Goal: Transaction & Acquisition: Purchase product/service

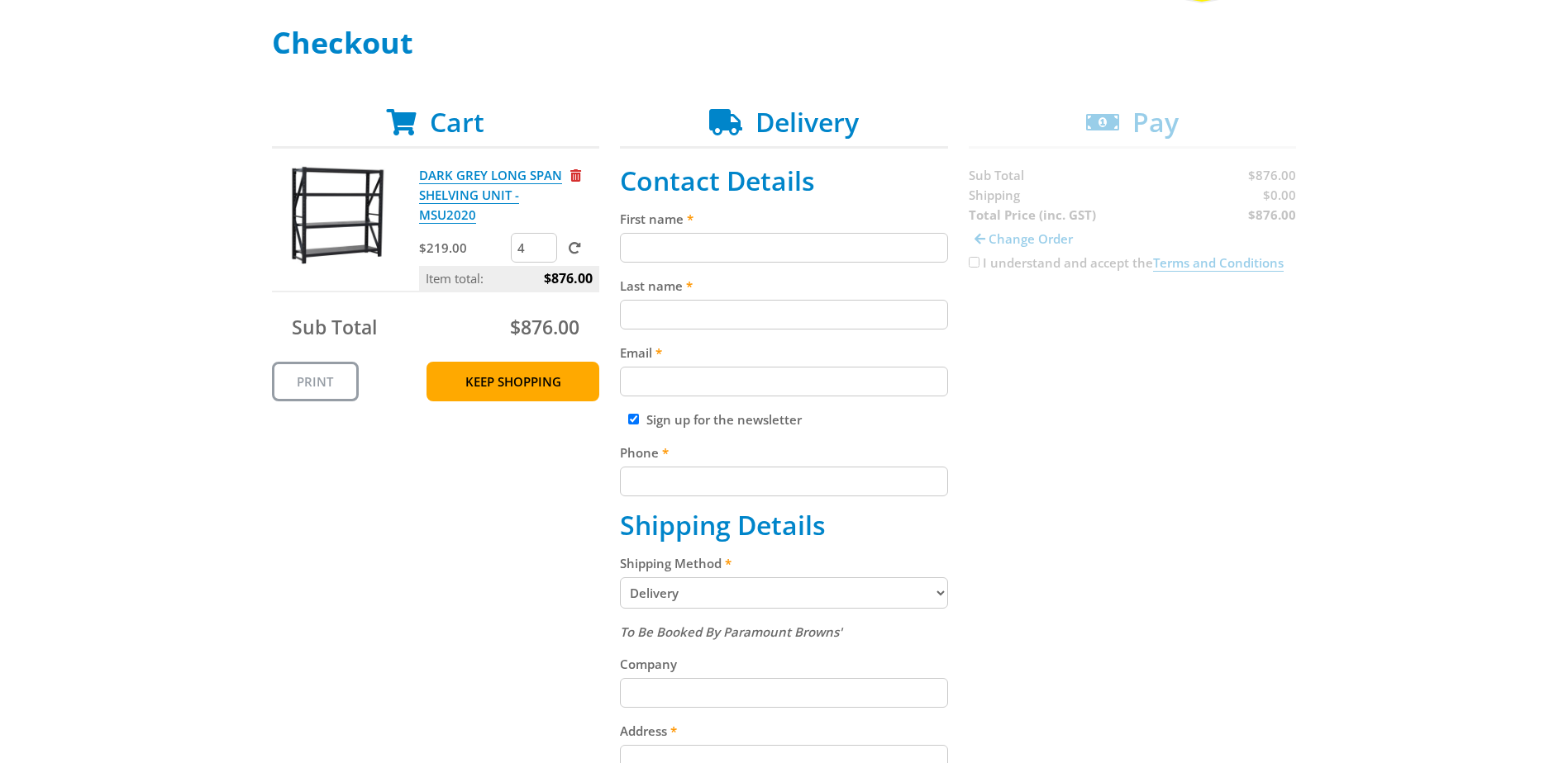
scroll to position [248, 0]
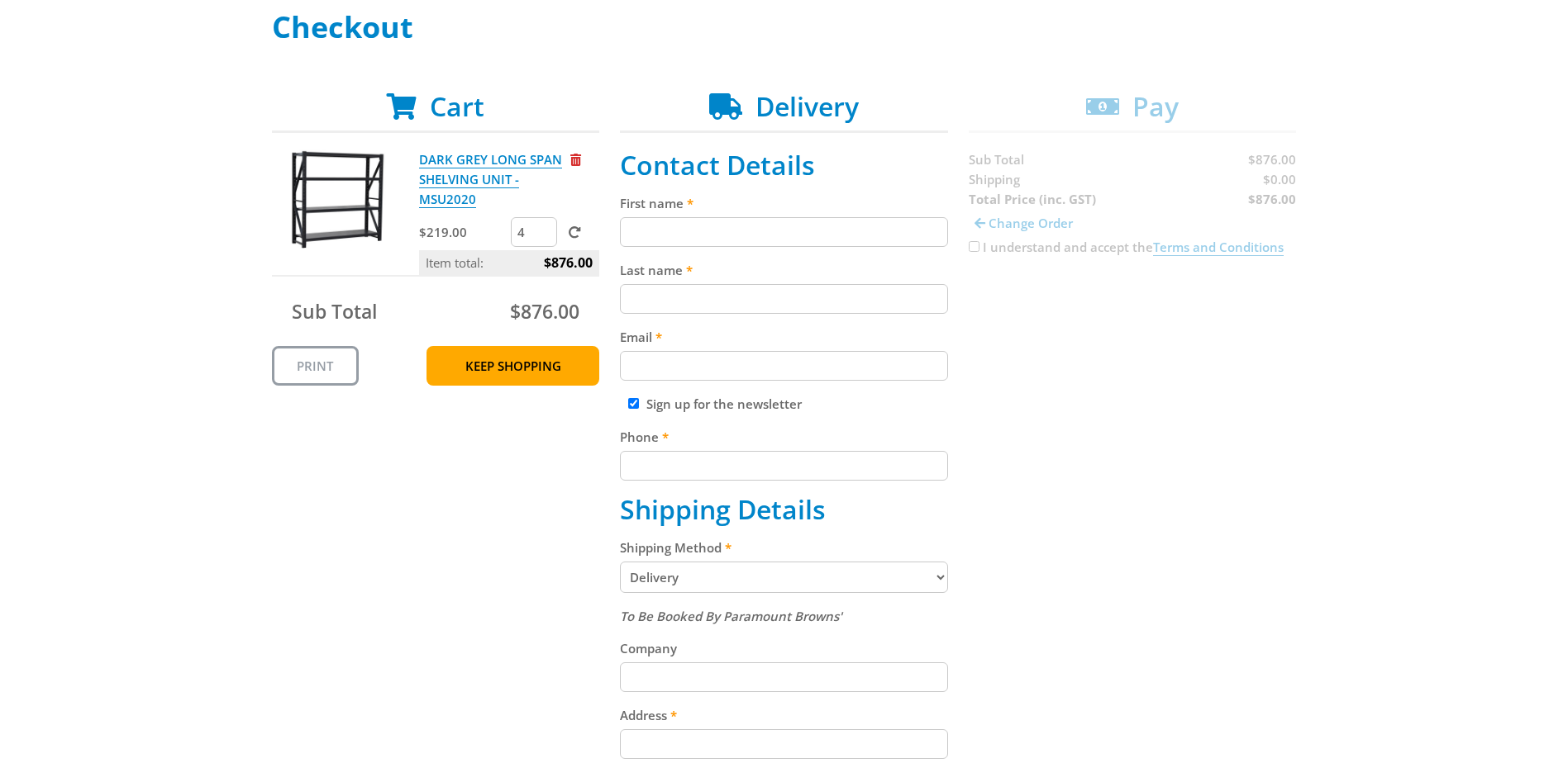
click at [766, 238] on input "First name" at bounding box center [784, 232] width 328 height 30
type input "Sam"
type input "Condo"
type input "admin@electricenvirons.com.au"
type input "0434540829"
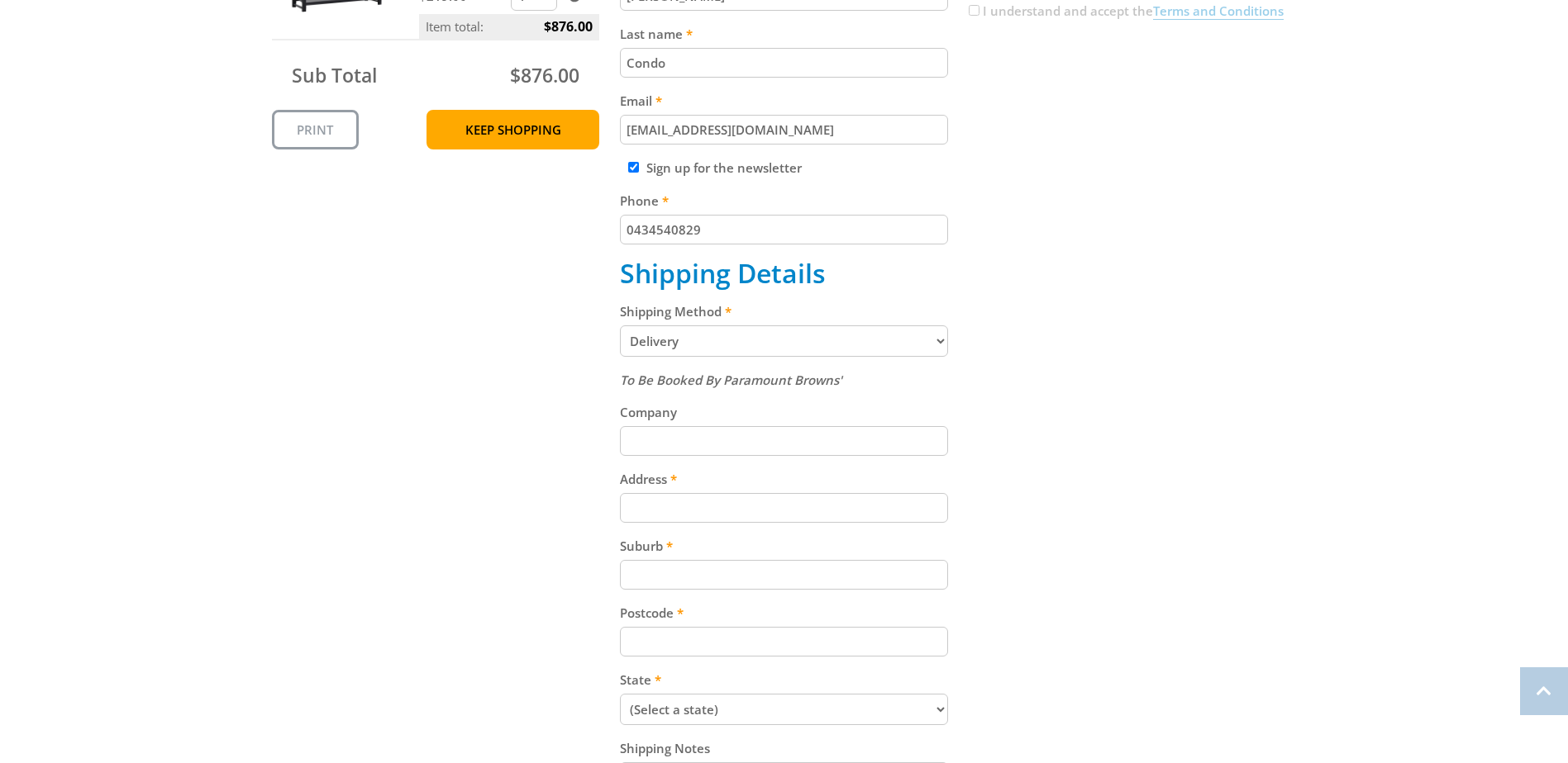
scroll to position [661, 0]
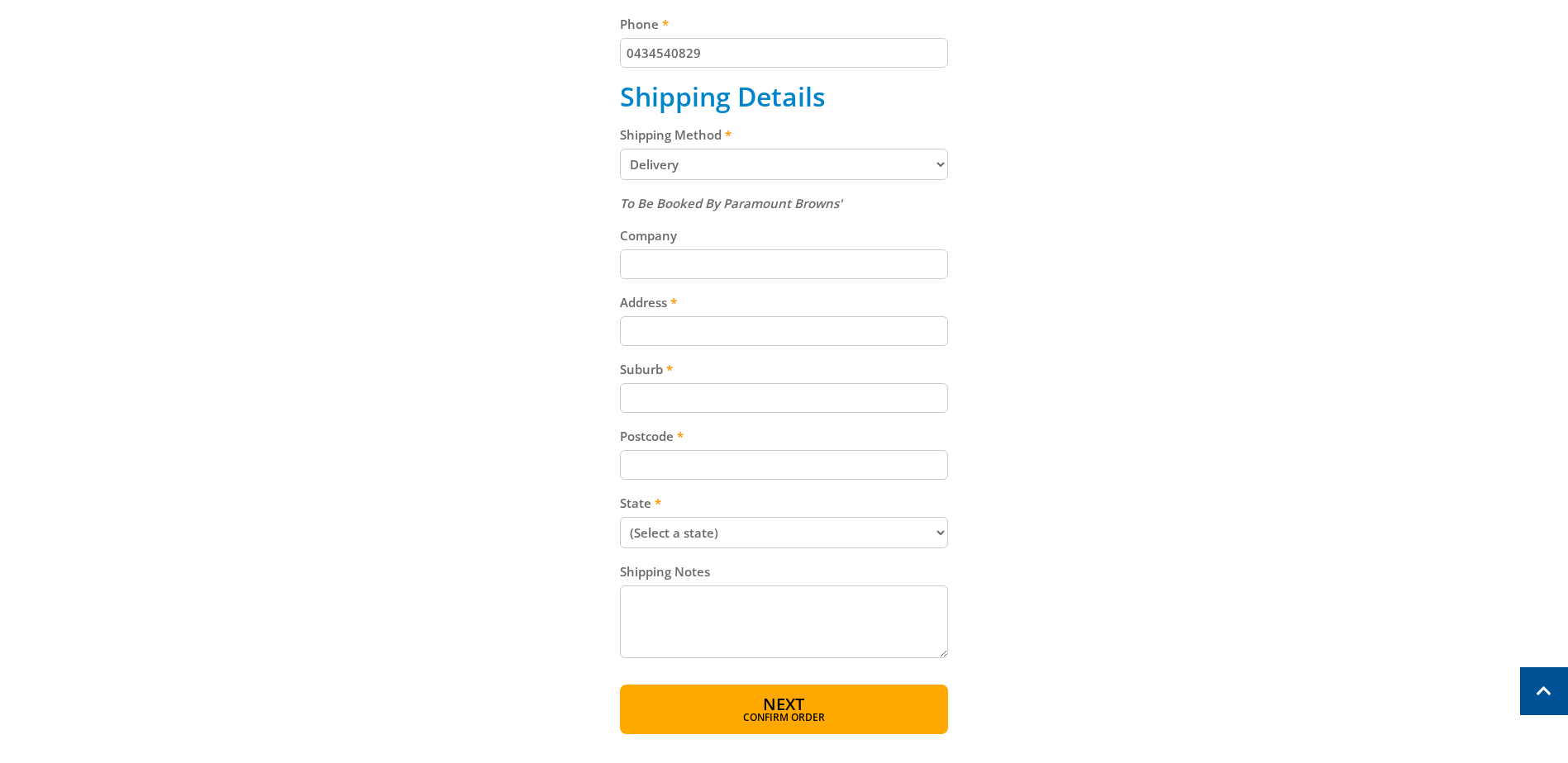
click at [736, 262] on input "Company" at bounding box center [784, 265] width 328 height 30
type input "Electric Environs"
type input "1/28 Lauretta Street"
type input "Newton"
type input "5074"
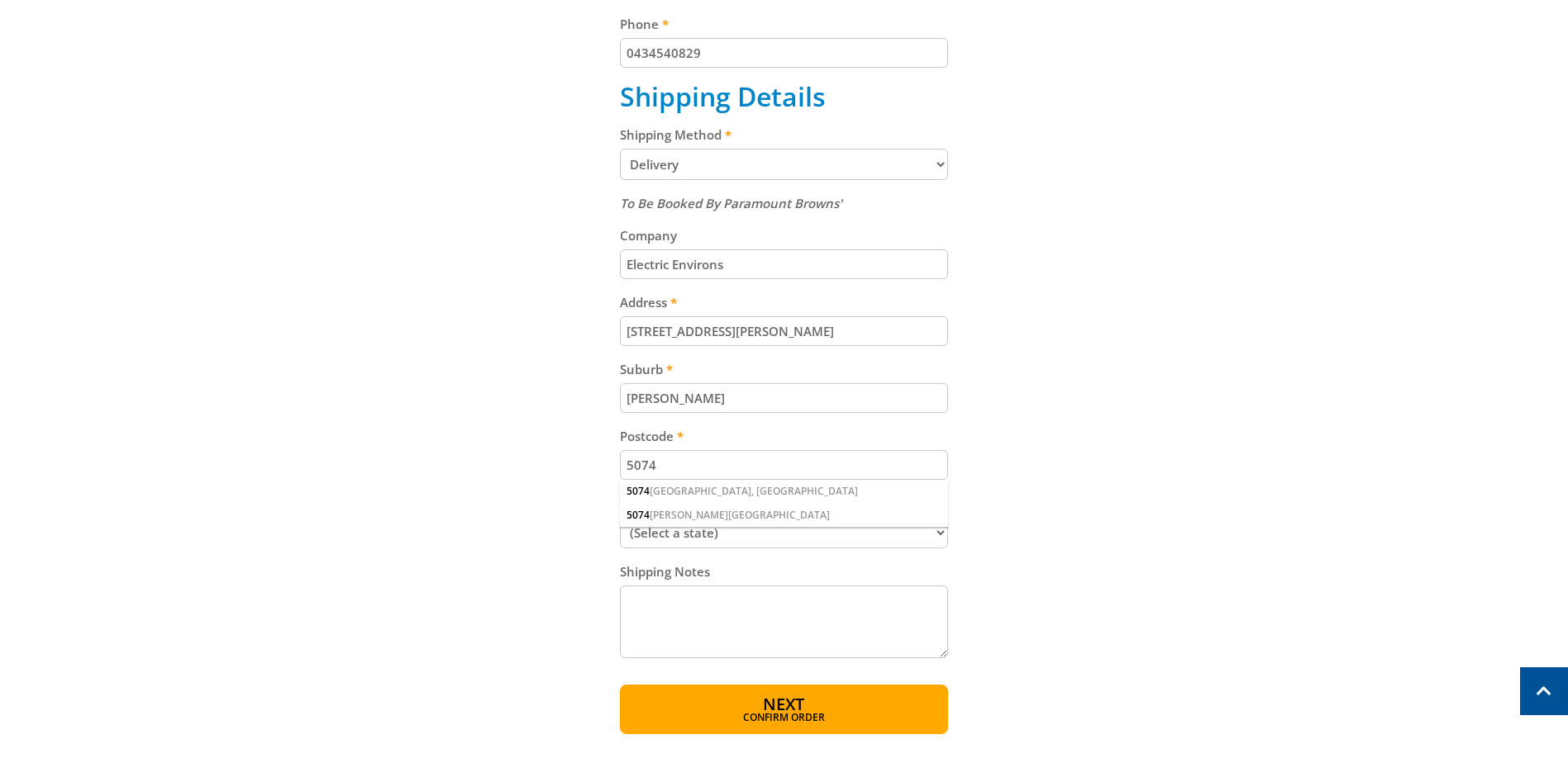
select select "SA"
click at [672, 513] on div "5074 NEWTON, SA" at bounding box center [784, 515] width 328 height 23
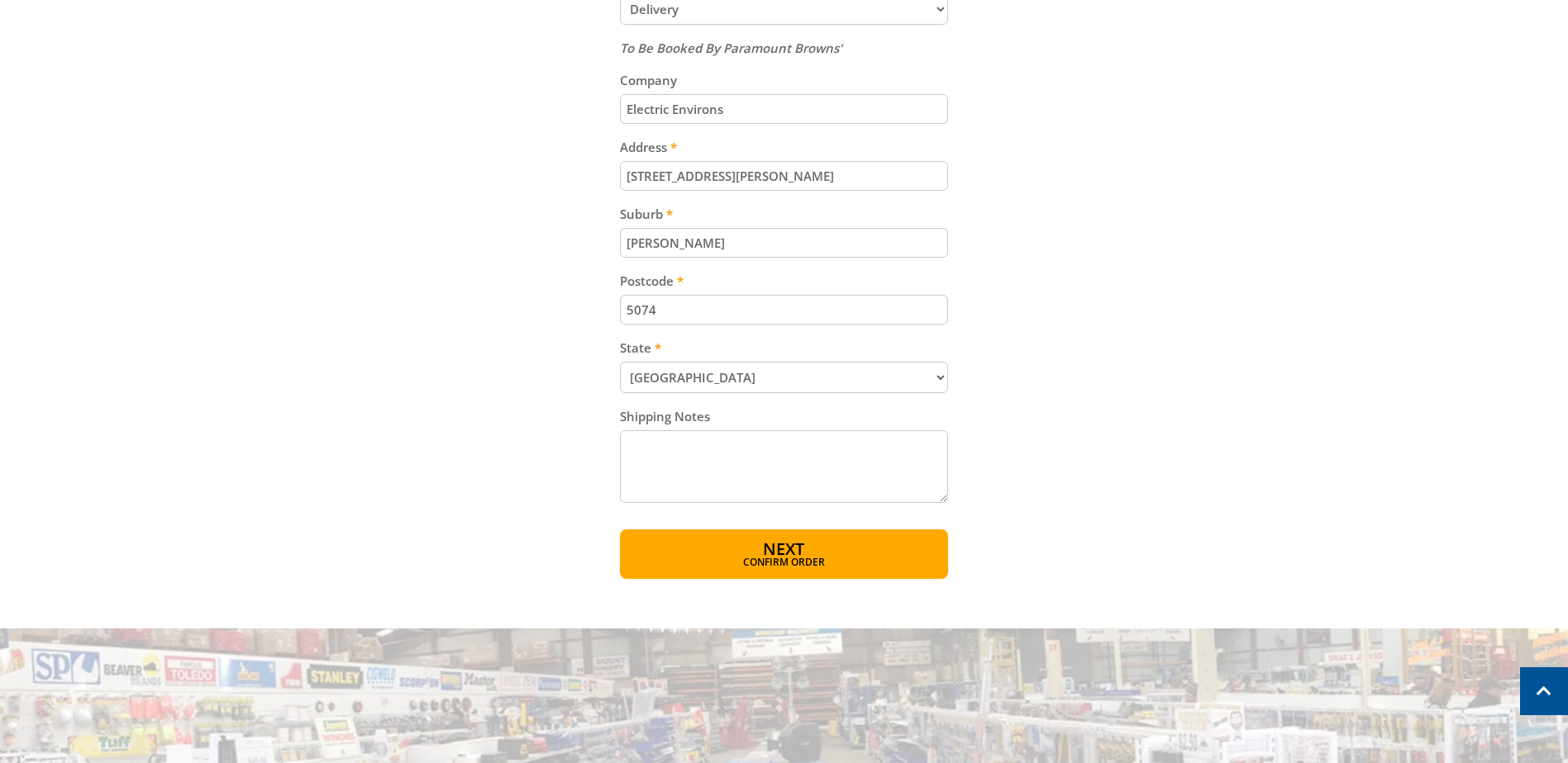
scroll to position [826, 0]
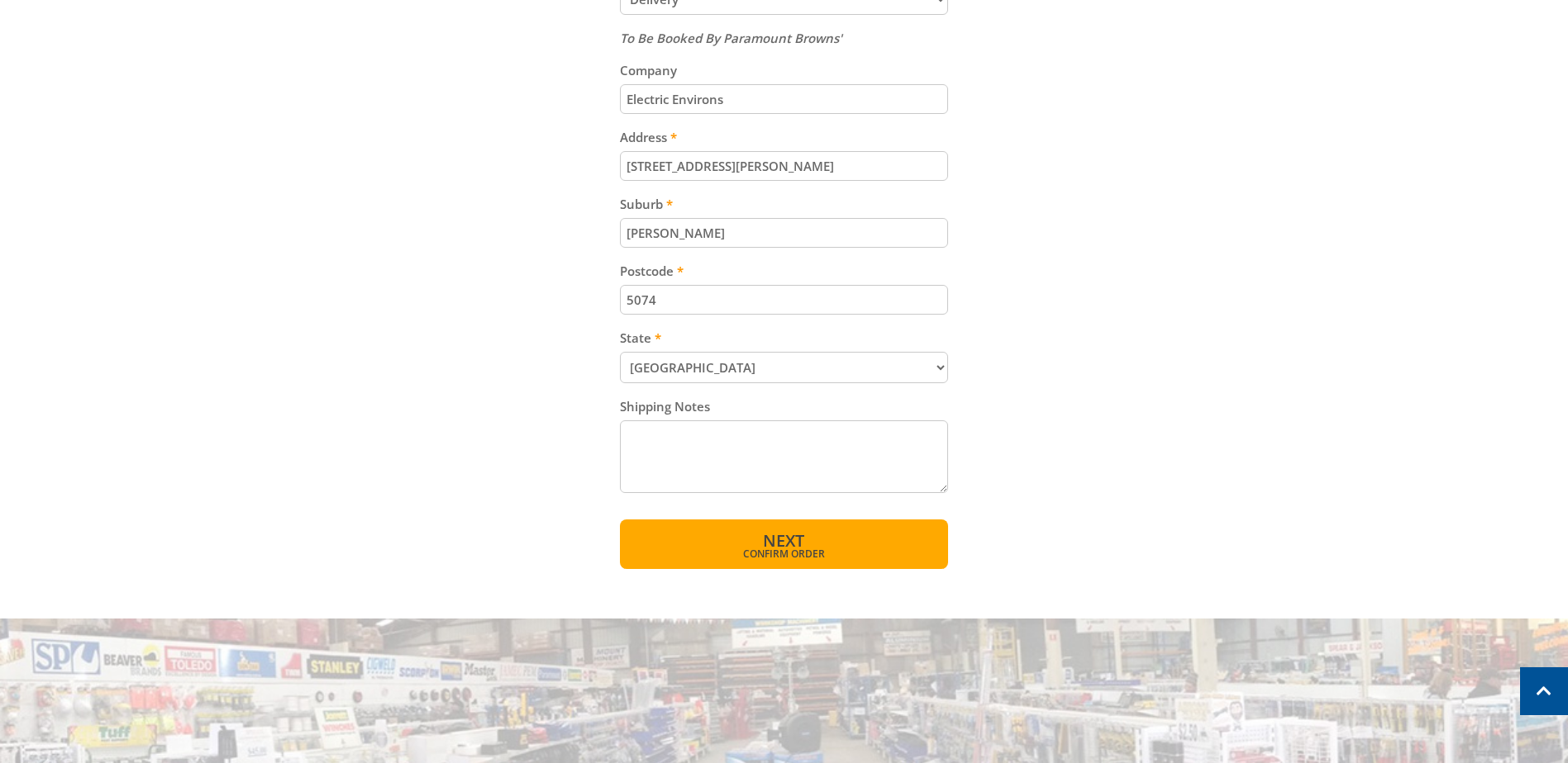
click at [867, 547] on button "Next Confirm order" at bounding box center [784, 544] width 328 height 49
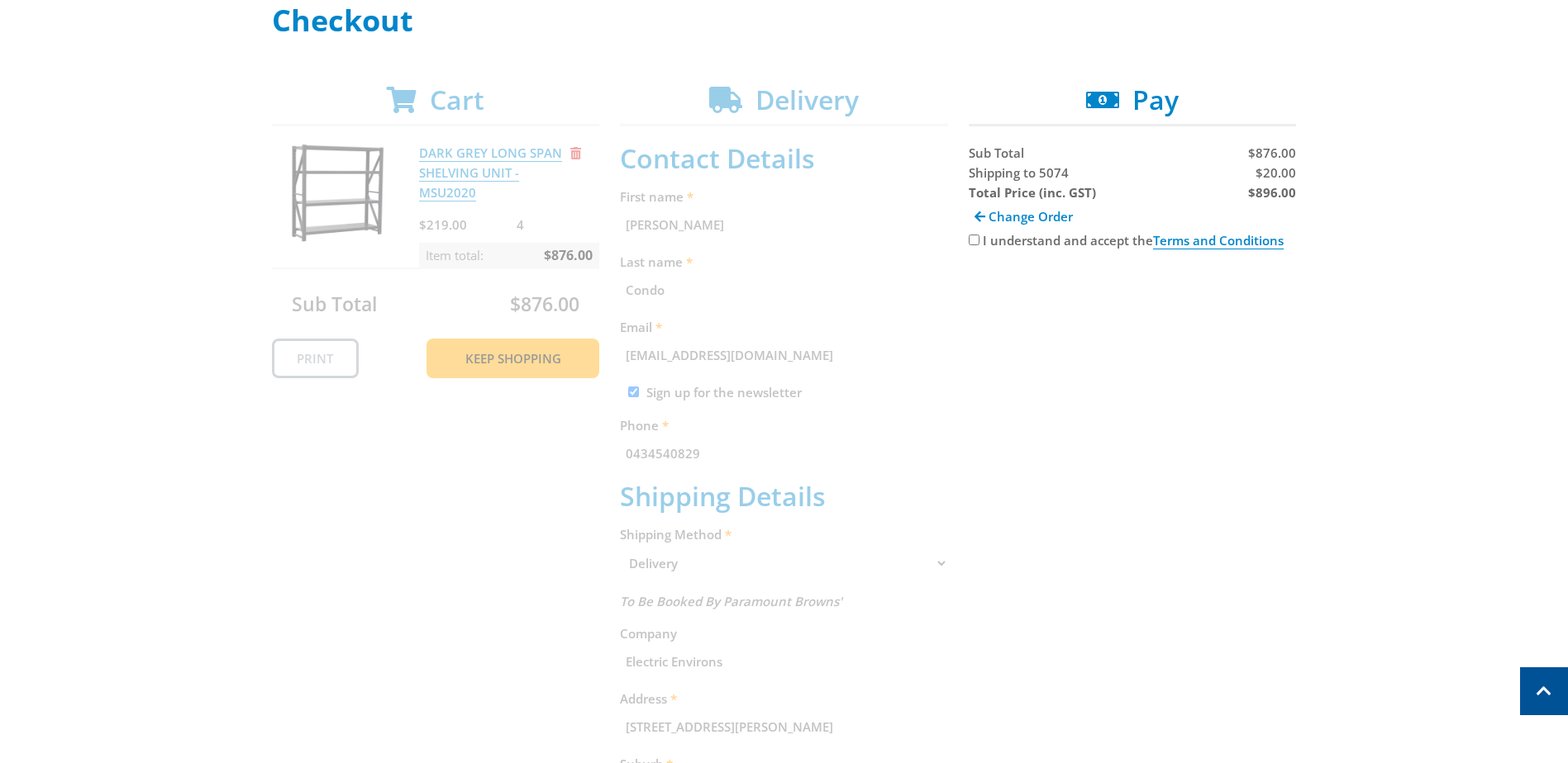
scroll to position [173, 0]
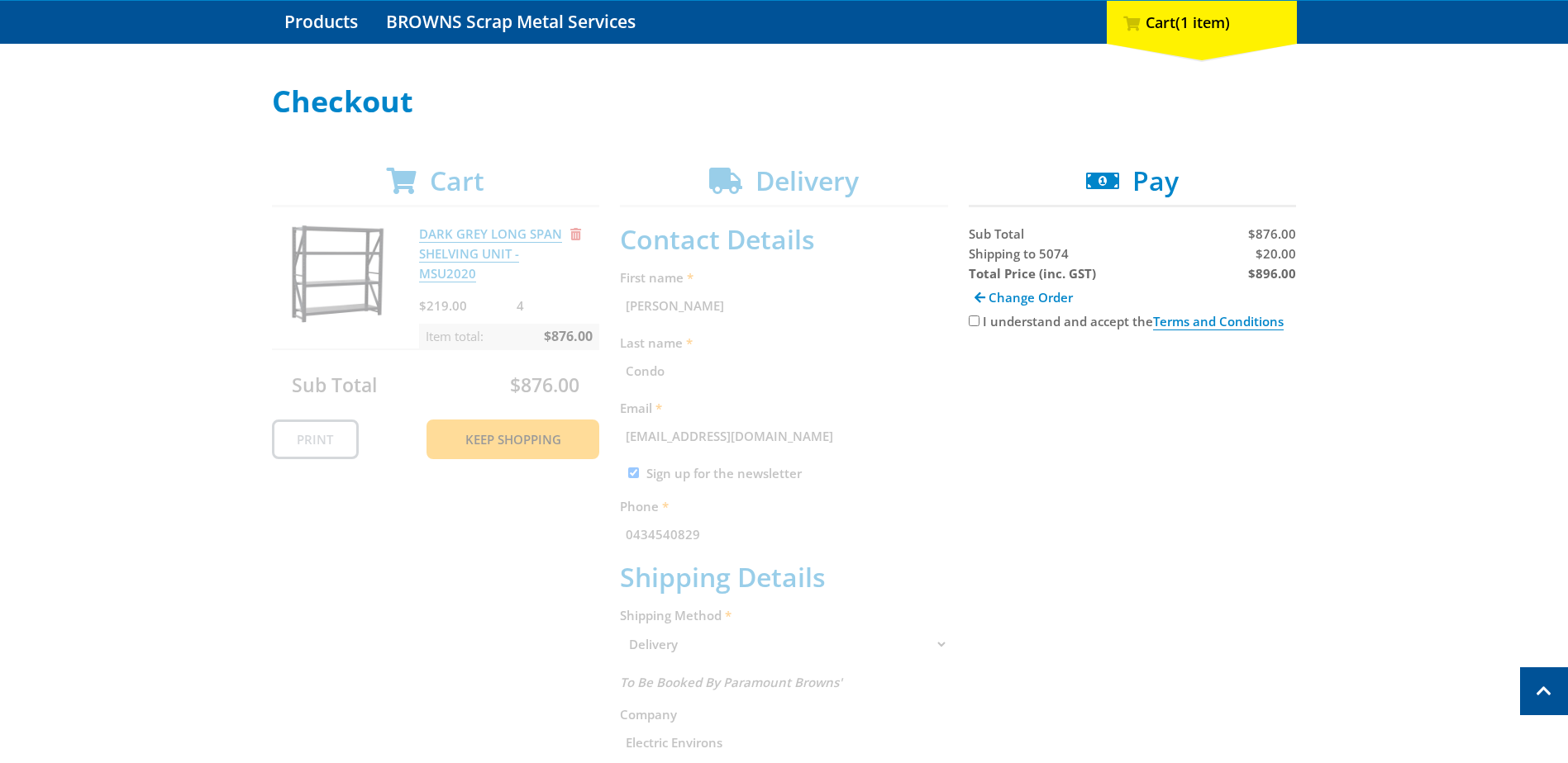
click at [977, 320] on input "I understand and accept the Terms and Conditions" at bounding box center [974, 321] width 11 height 11
checkbox input "true"
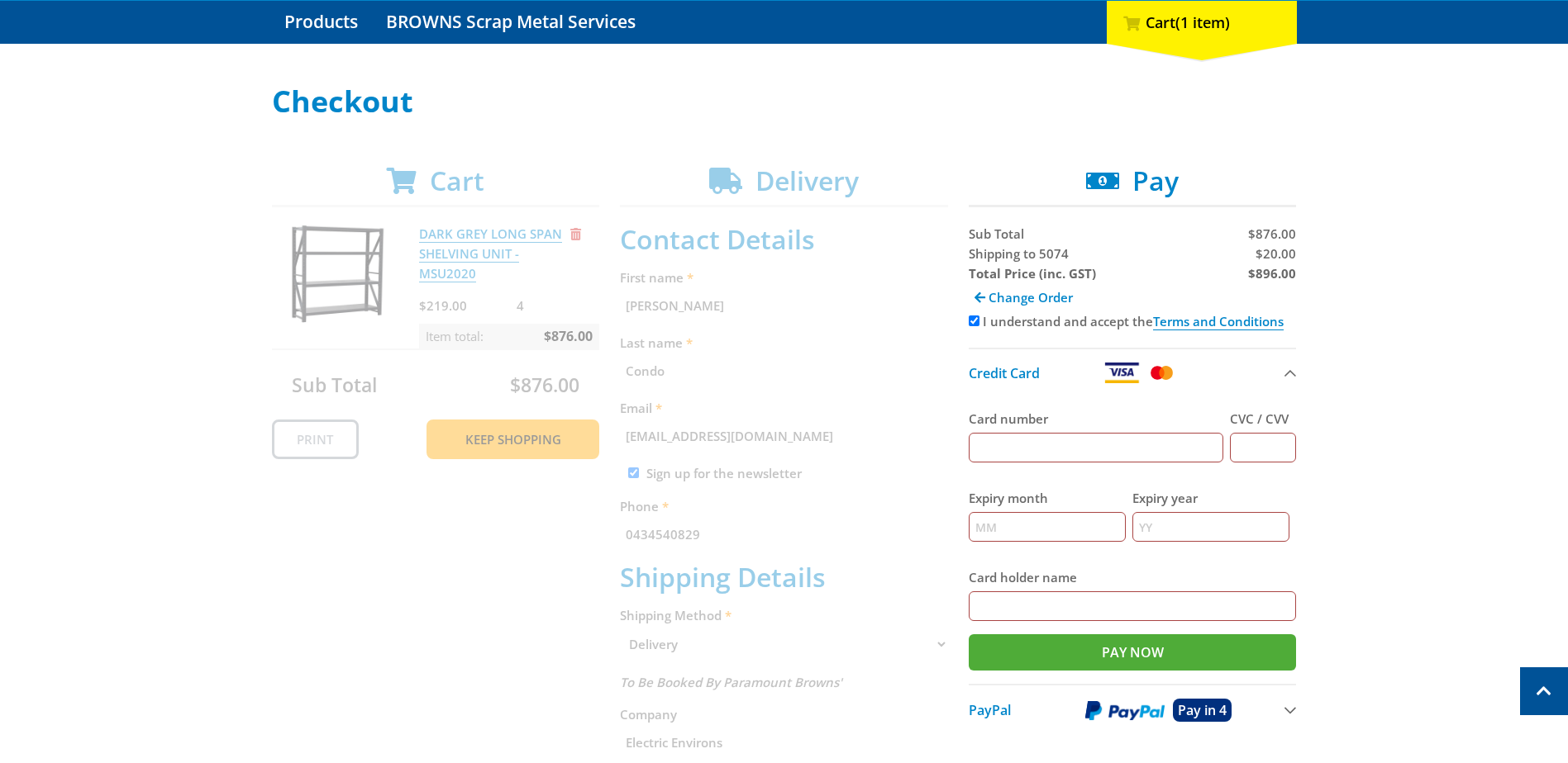
click at [1063, 448] on input "Card number" at bounding box center [1096, 448] width 255 height 30
type input "55203352148750380"
type input "234"
type input "11"
type input "28"
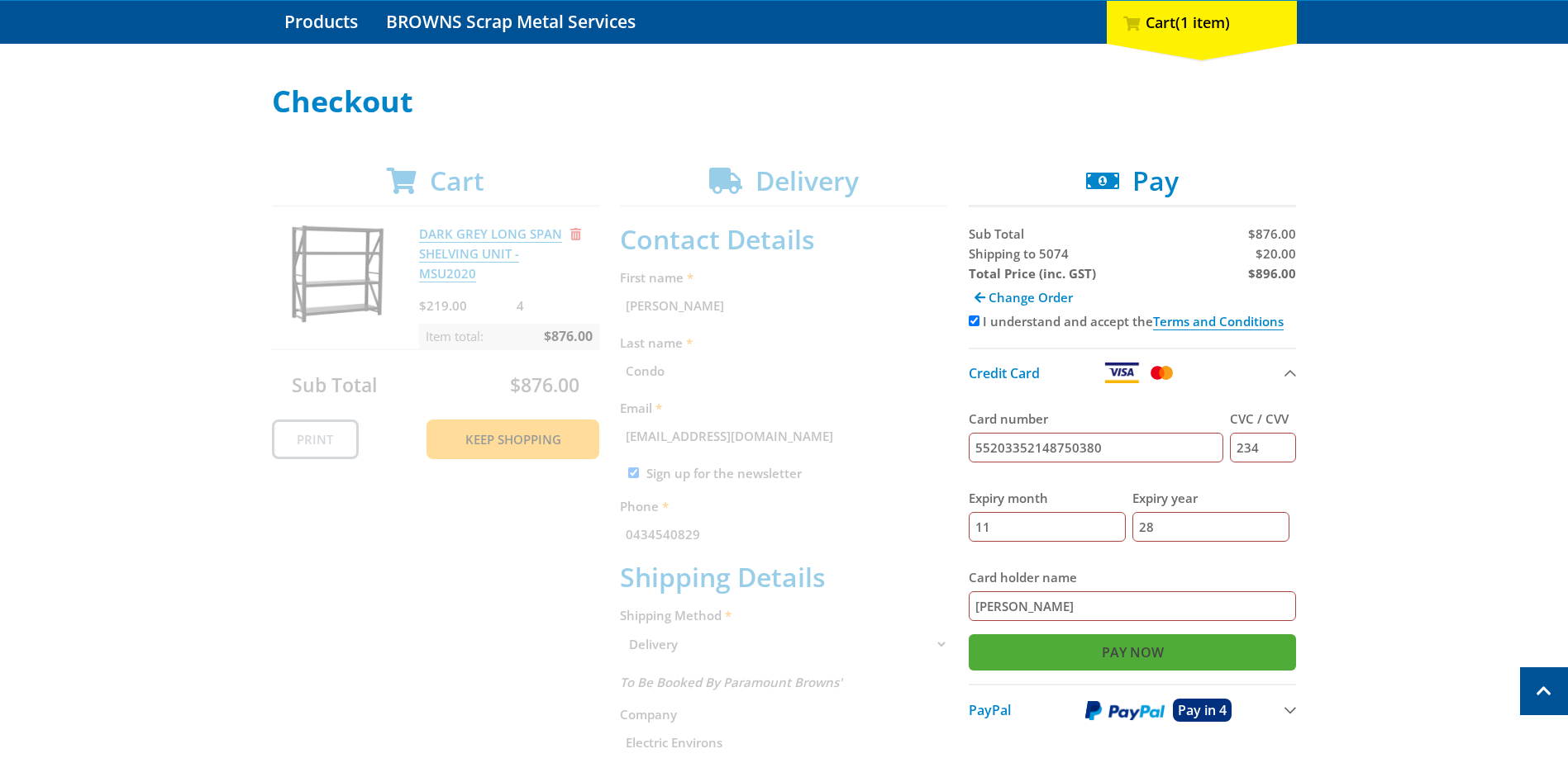
type input "Salvatore Condo"
click at [1150, 664] on input "Pay Now" at bounding box center [1133, 652] width 328 height 36
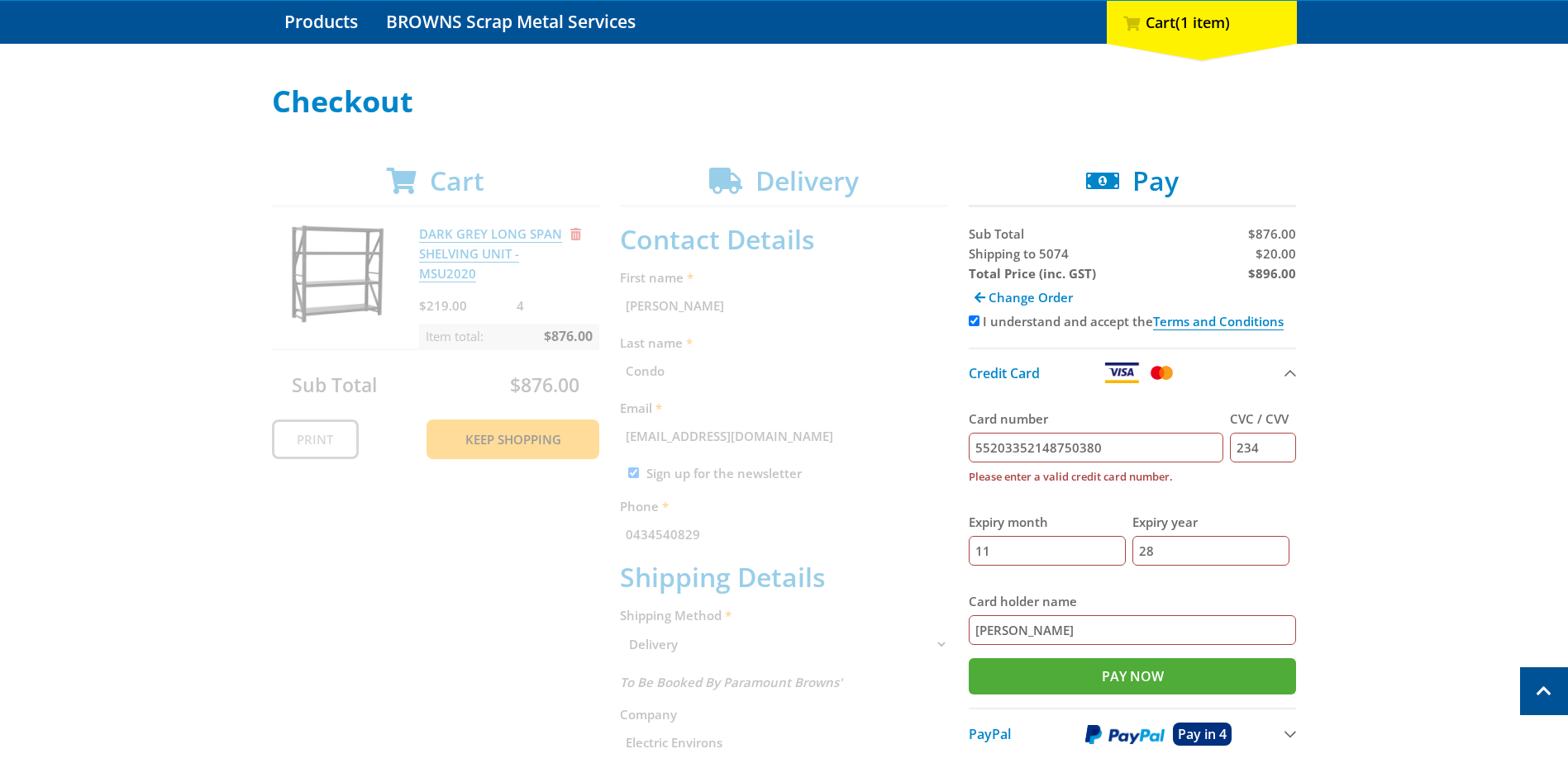
drag, startPoint x: 1177, startPoint y: 455, endPoint x: 641, endPoint y: 379, distance: 541.4
click at [641, 380] on div "Cart DARK GREY LONG SPAN SHELVING UNIT - MSU2020 $219.00 4 Item total: $876.00 …" at bounding box center [784, 684] width 1025 height 1039
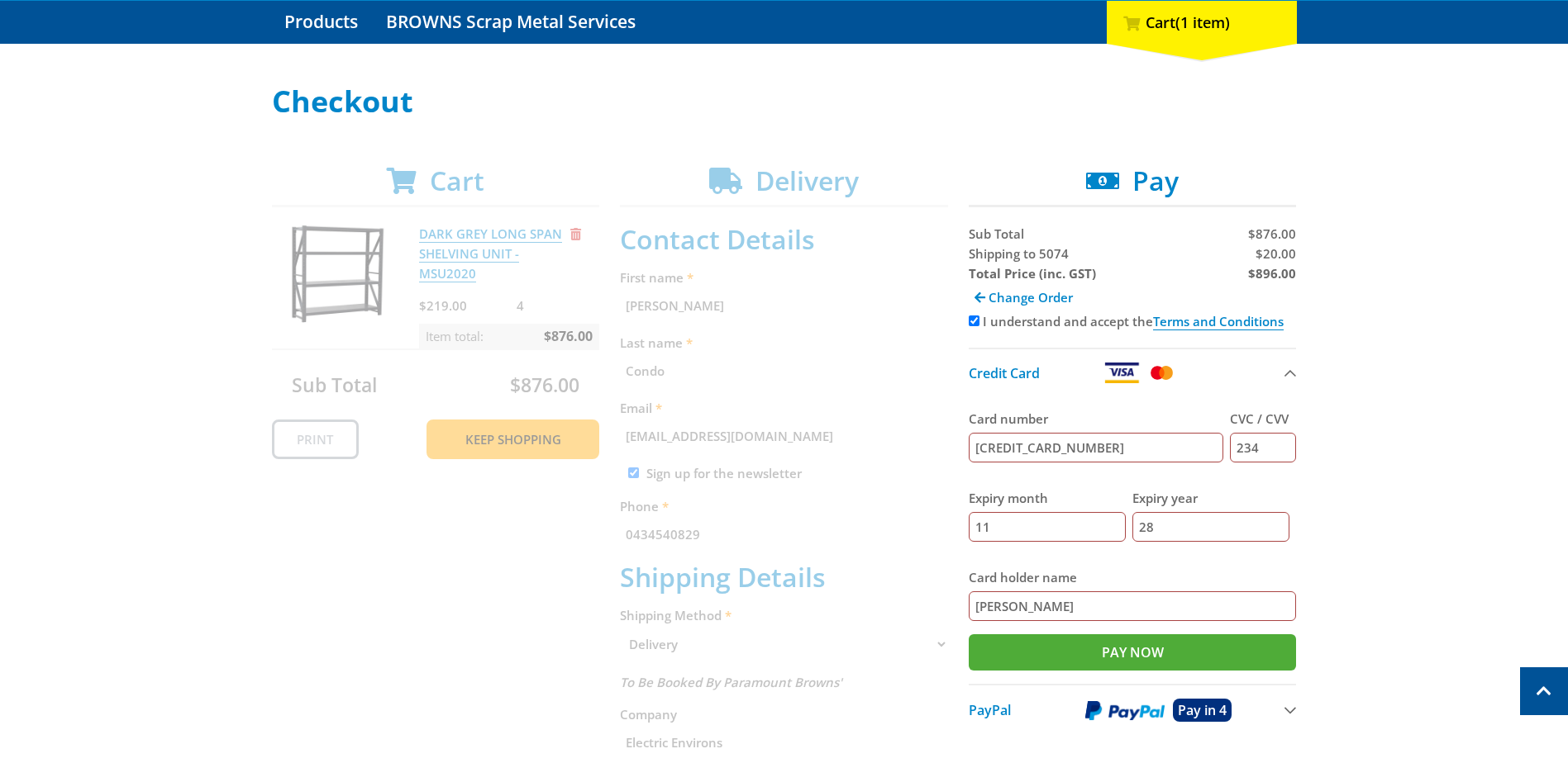
type input "5520335214850380"
click at [1424, 422] on div "Select your Delivery Method Personal Pick up Available in 5 days Courier Pick u…" at bounding box center [784, 644] width 1568 height 1119
click at [1229, 646] on input "Pay Now" at bounding box center [1133, 652] width 328 height 36
type input "Paying..."
